Goal: Navigation & Orientation: Find specific page/section

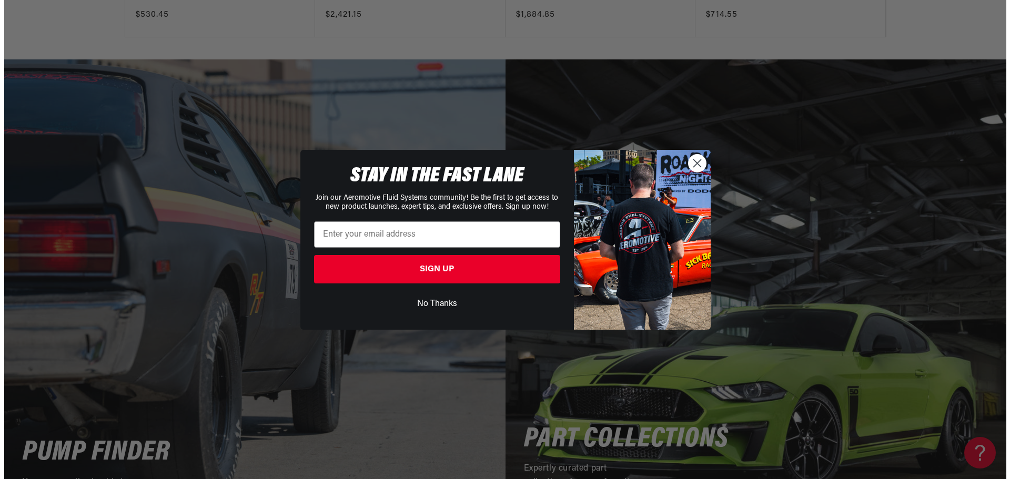
scroll to position [2104, 0]
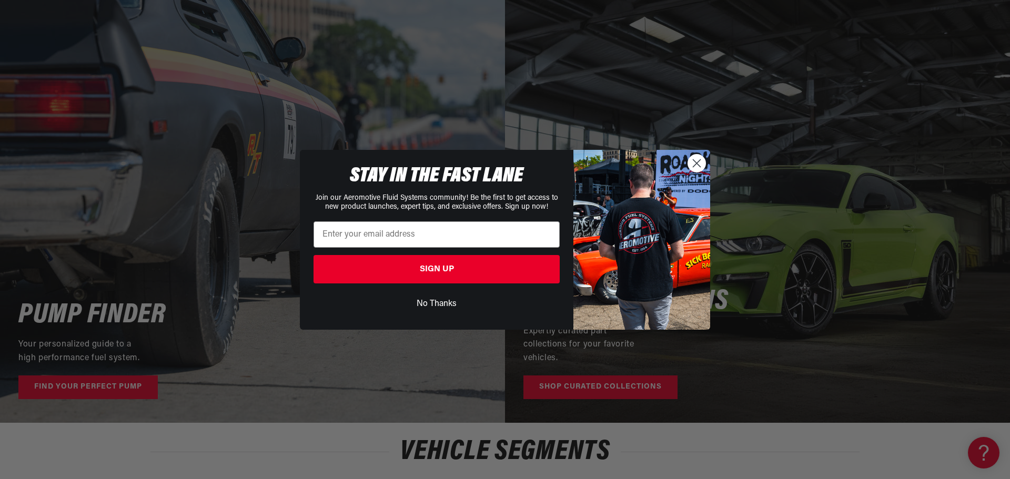
click at [691, 165] on circle "Close dialog" at bounding box center [696, 162] width 17 height 17
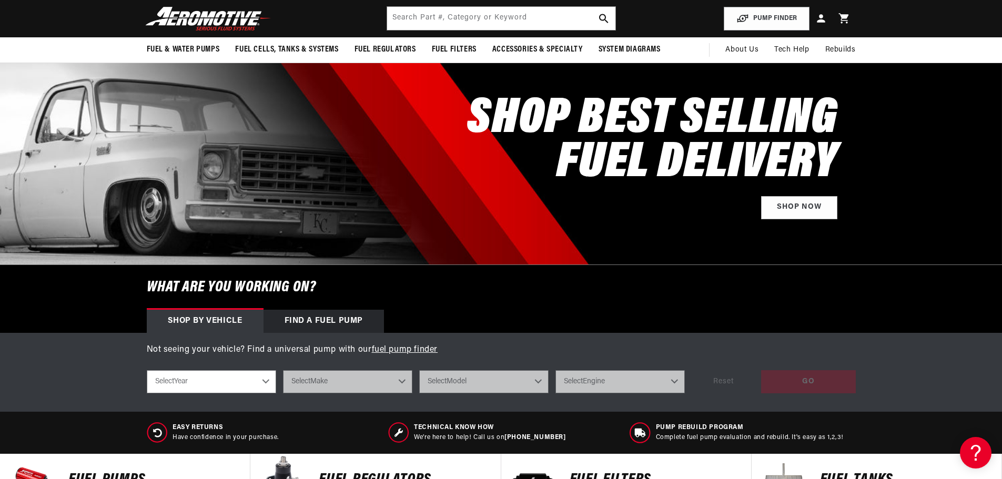
scroll to position [0, 0]
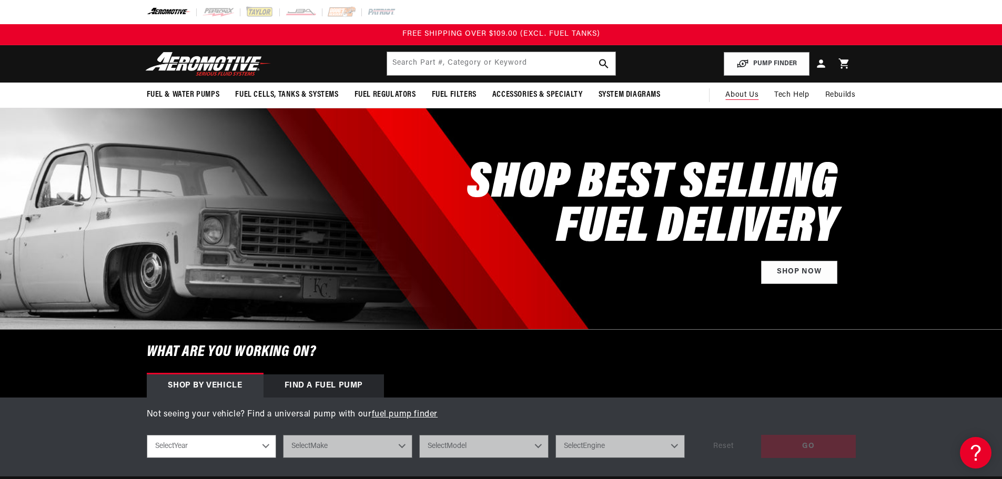
click at [753, 97] on span "About Us" at bounding box center [741, 95] width 33 height 8
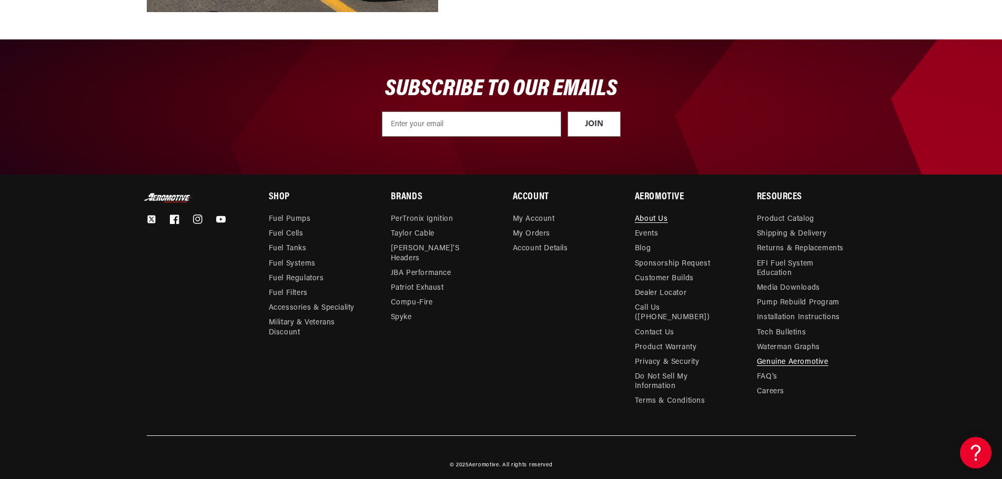
scroll to position [1239, 0]
click at [783, 388] on link "Careers" at bounding box center [770, 391] width 27 height 15
